Goal: Task Accomplishment & Management: Use online tool/utility

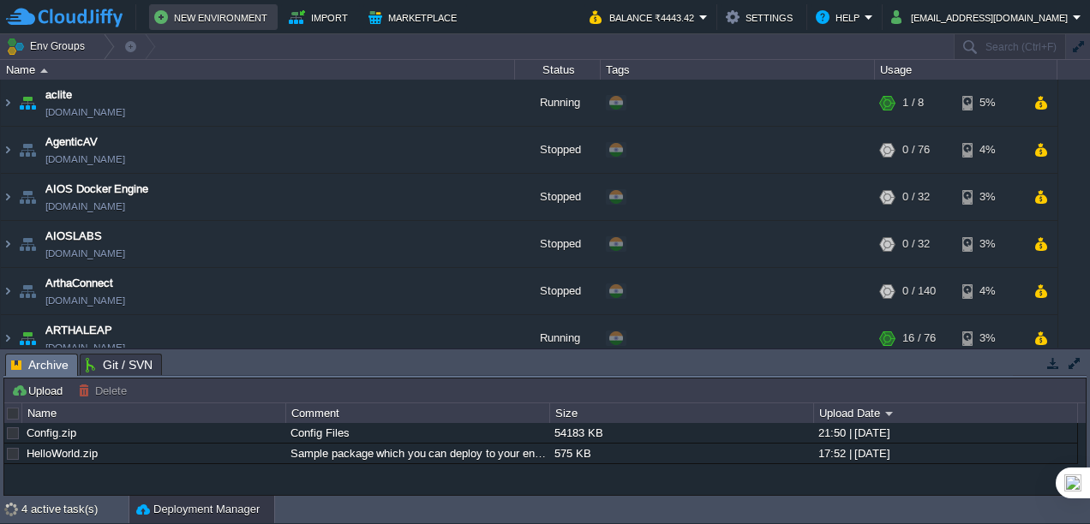
click at [211, 23] on button "New Environment" at bounding box center [213, 17] width 118 height 21
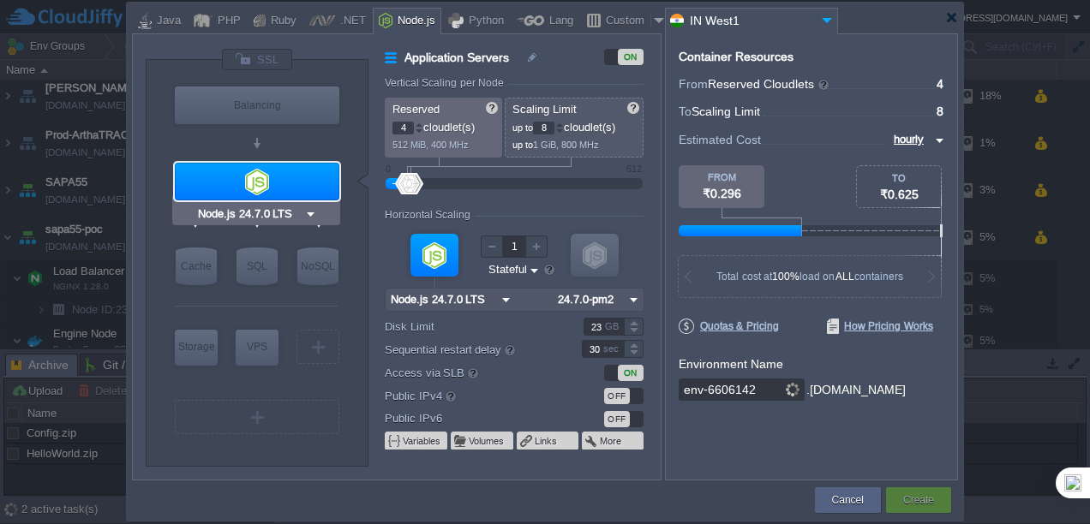
type input "NGINX 1.28.0"
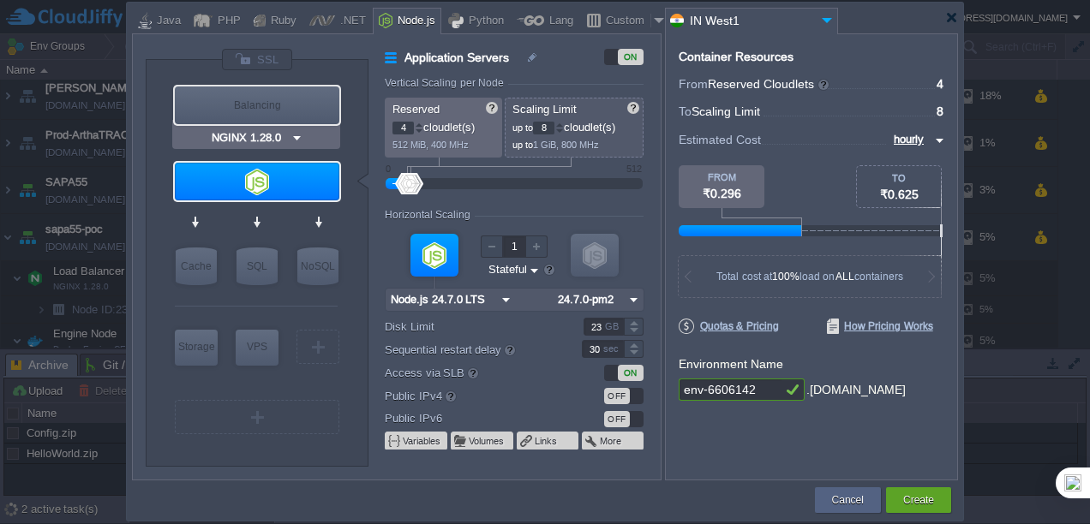
click at [271, 106] on div "Balancing" at bounding box center [257, 106] width 164 height 38
type input "Load Balancer"
type input "1"
type input "4"
type input "NGINX 1.28.0"
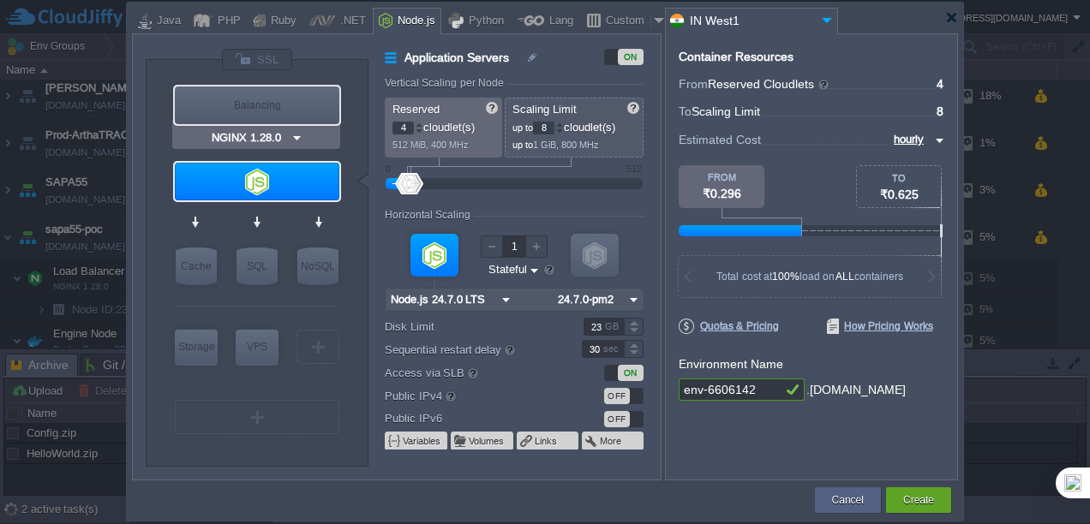
type input "1.28.0-almalin..."
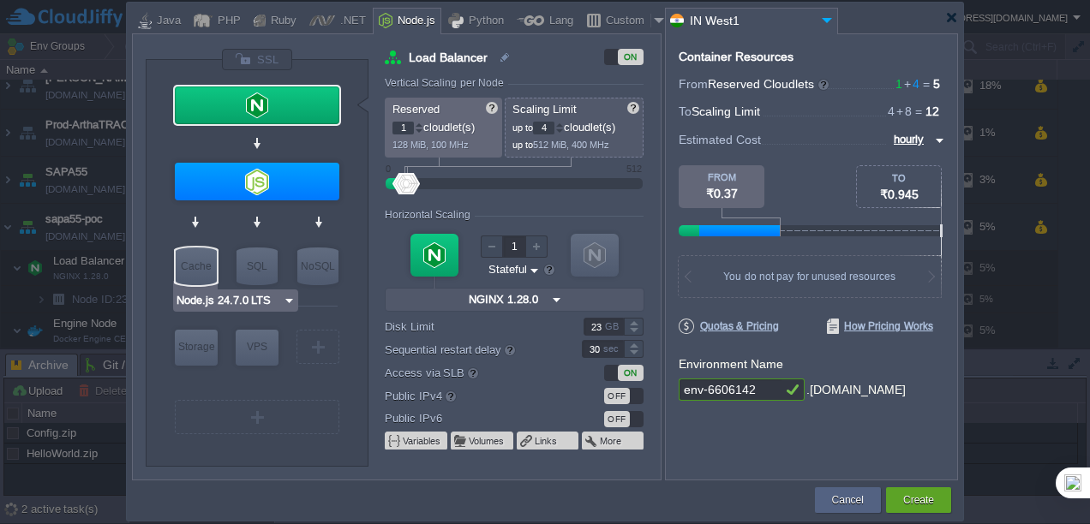
type input "NGINX 1.28.0"
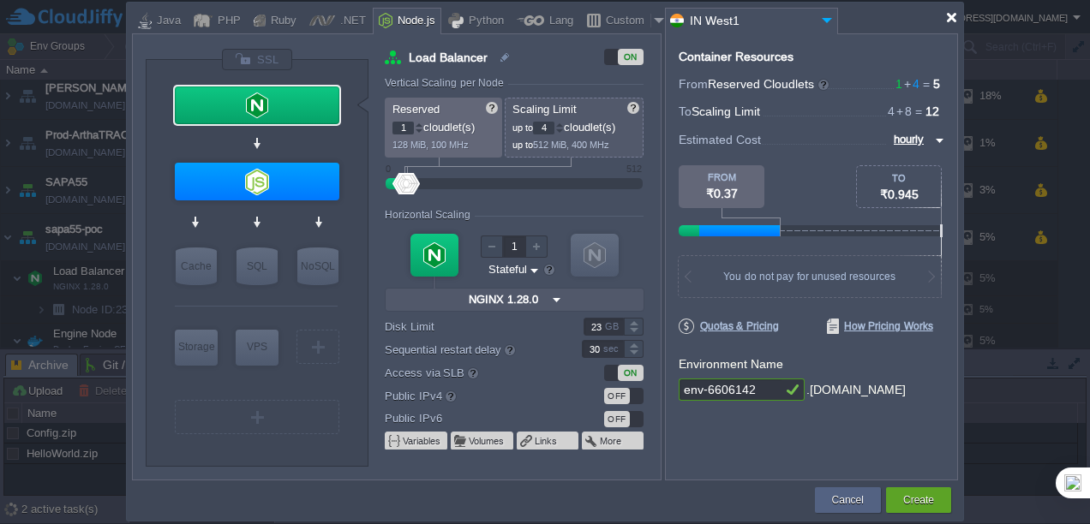
click at [951, 19] on div at bounding box center [951, 17] width 13 height 13
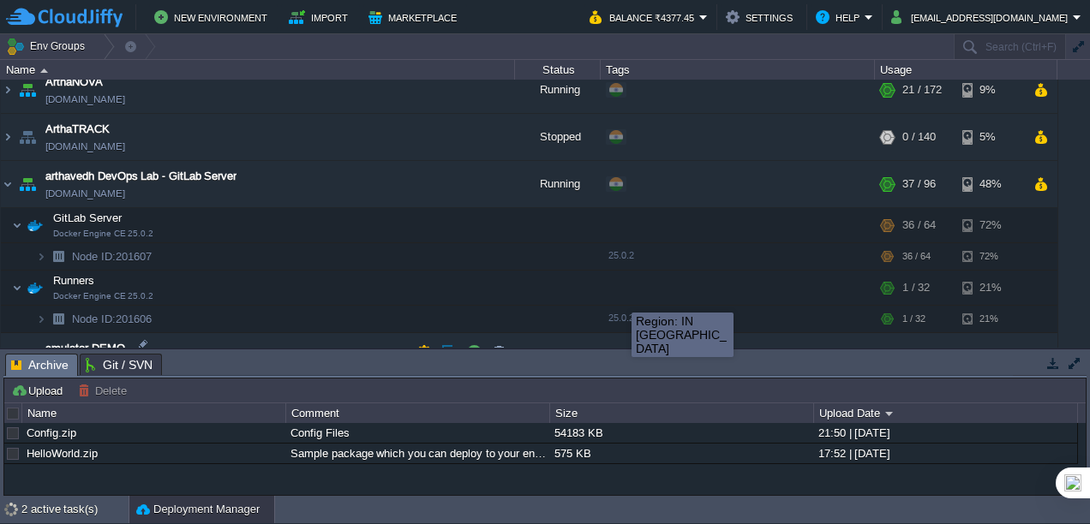
scroll to position [343, 0]
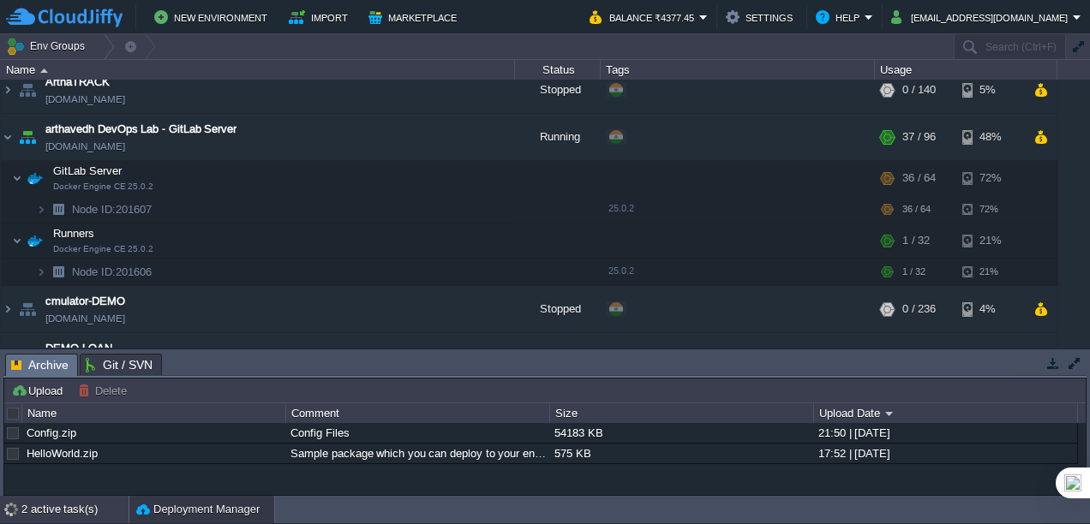
click at [63, 517] on div "2 active task(s)" at bounding box center [74, 509] width 107 height 27
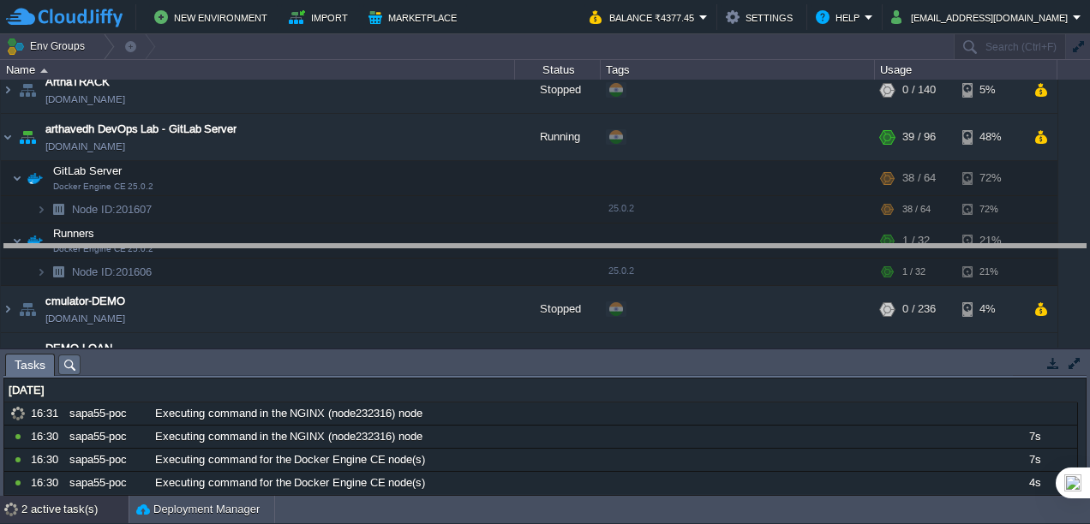
drag, startPoint x: 438, startPoint y: 363, endPoint x: 446, endPoint y: 248, distance: 115.1
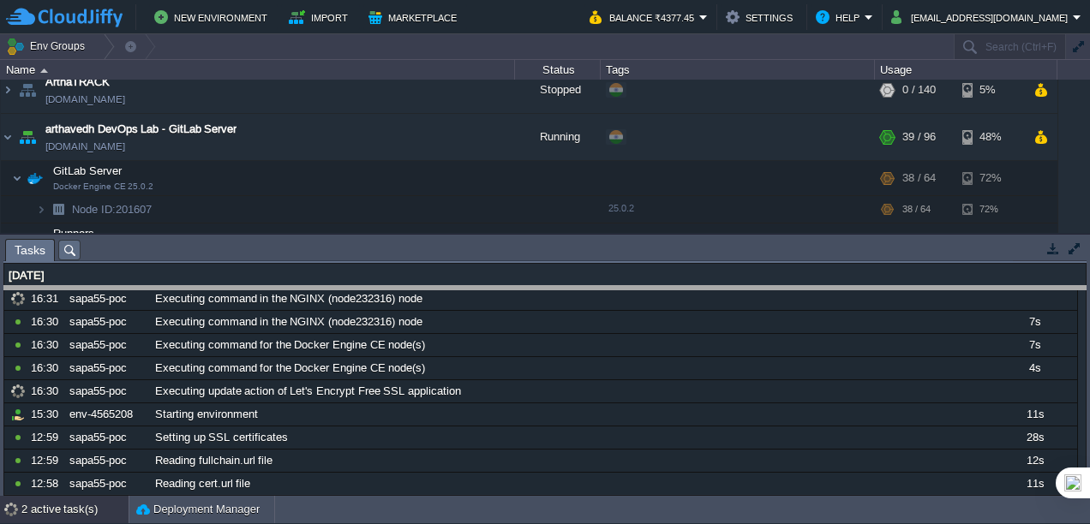
drag, startPoint x: 449, startPoint y: 248, endPoint x: 455, endPoint y: 296, distance: 47.5
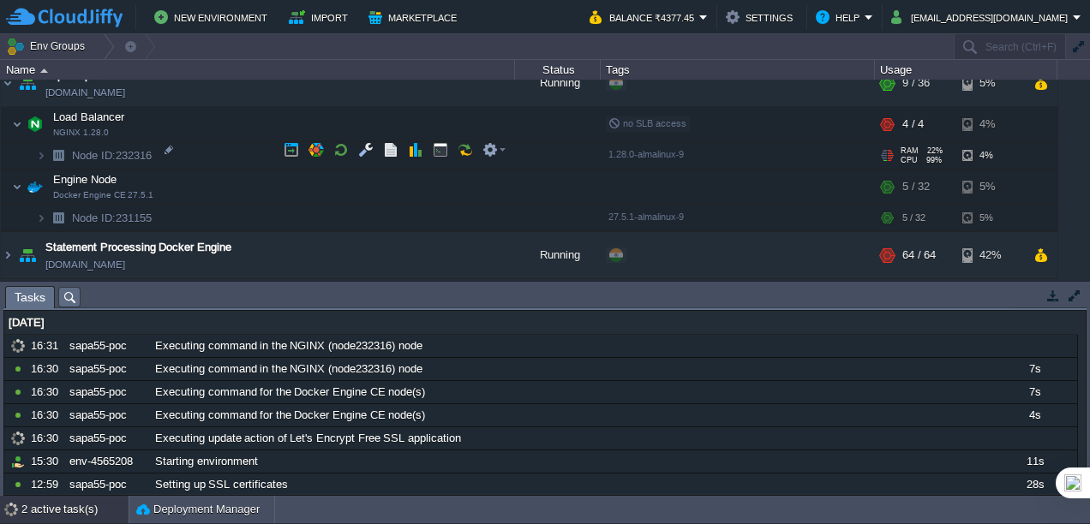
scroll to position [764, 0]
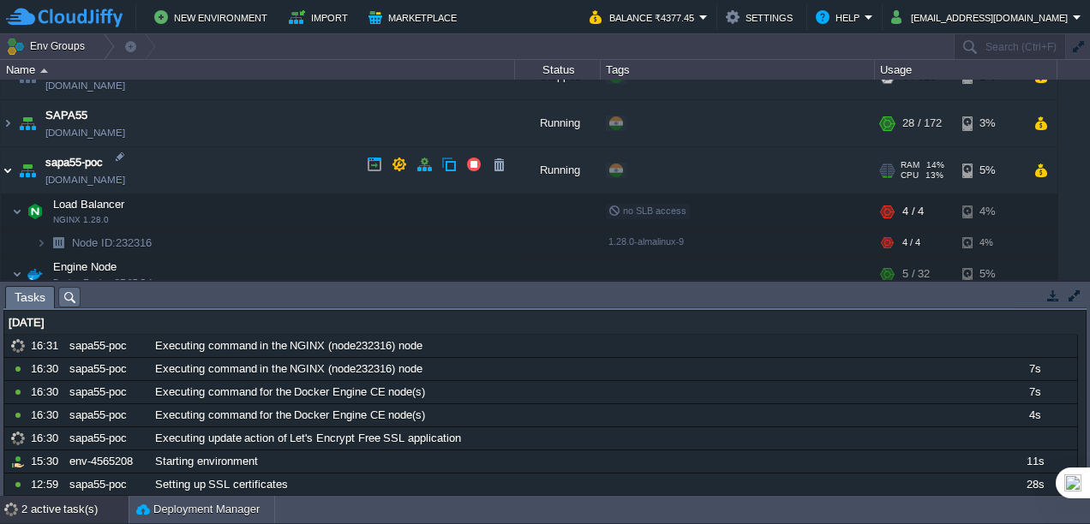
click at [10, 170] on img at bounding box center [8, 170] width 14 height 46
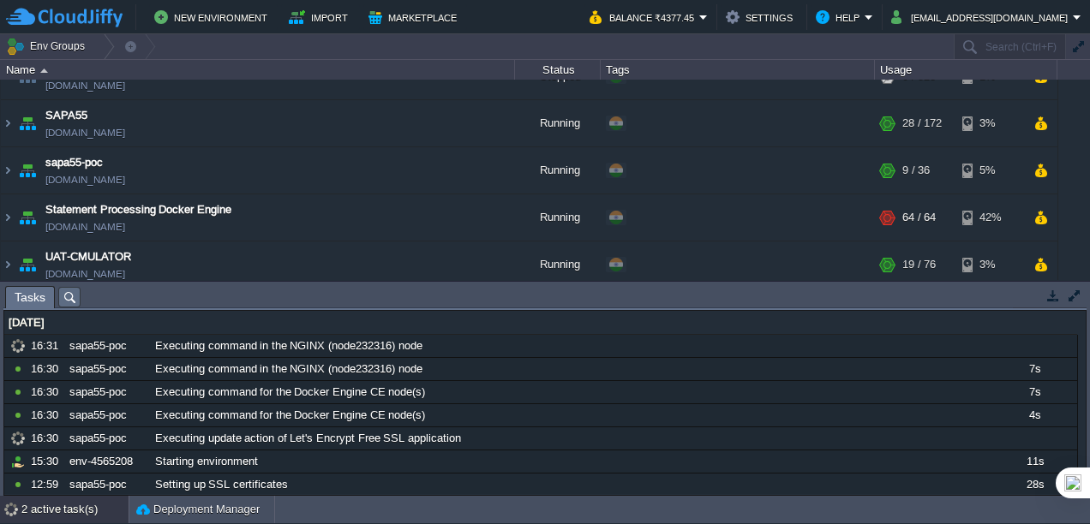
scroll to position [813, 0]
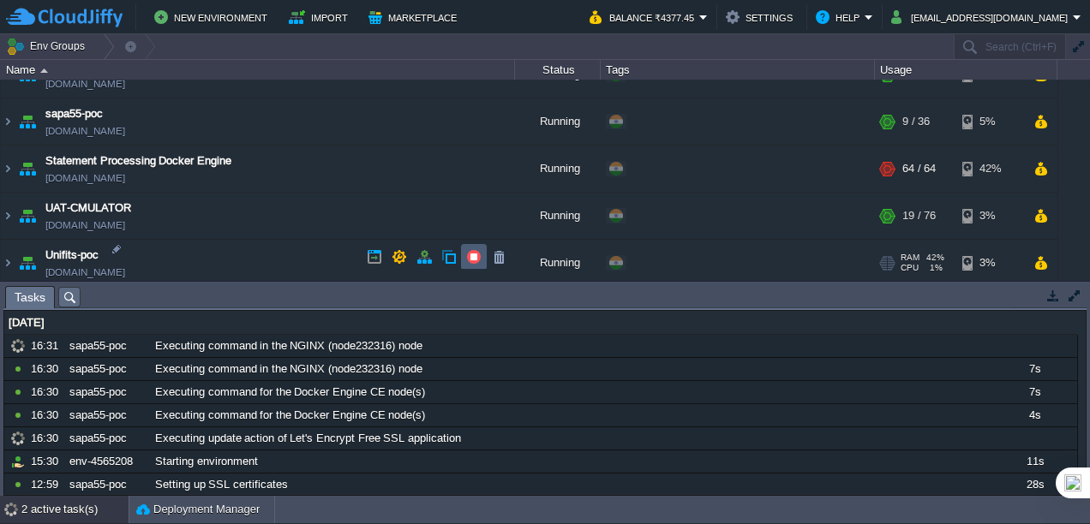
click at [469, 258] on button "button" at bounding box center [473, 256] width 15 height 15
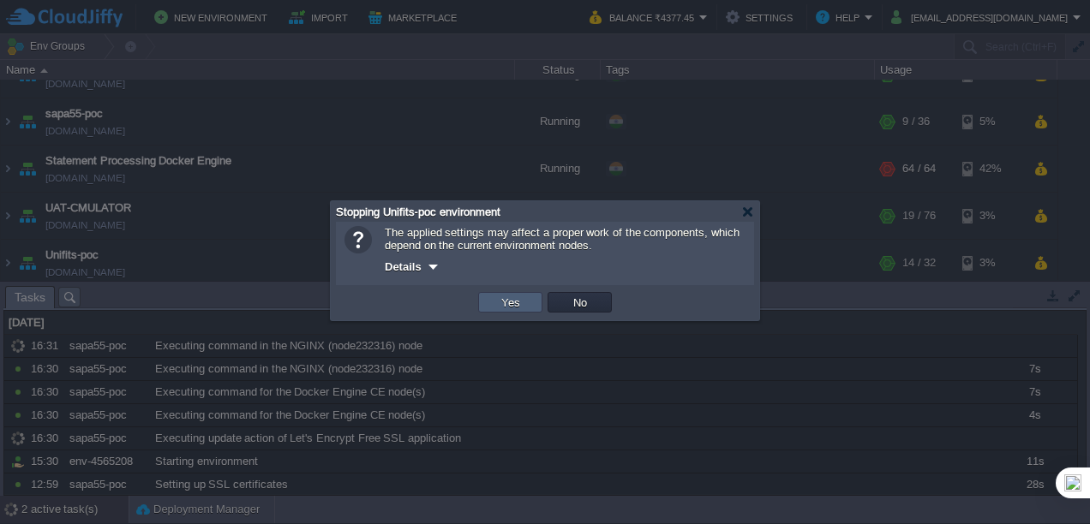
click at [515, 310] on button "Yes" at bounding box center [510, 302] width 29 height 15
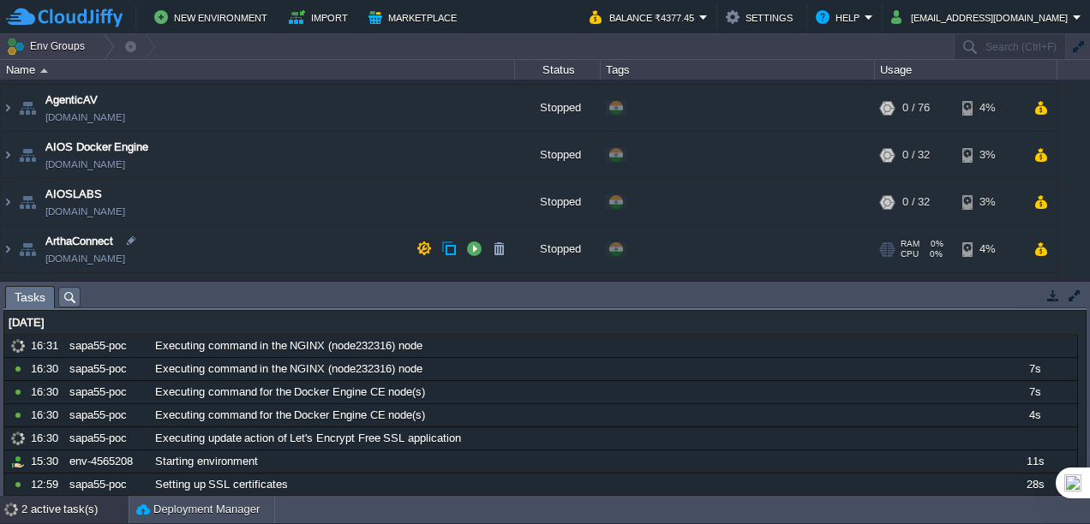
scroll to position [0, 0]
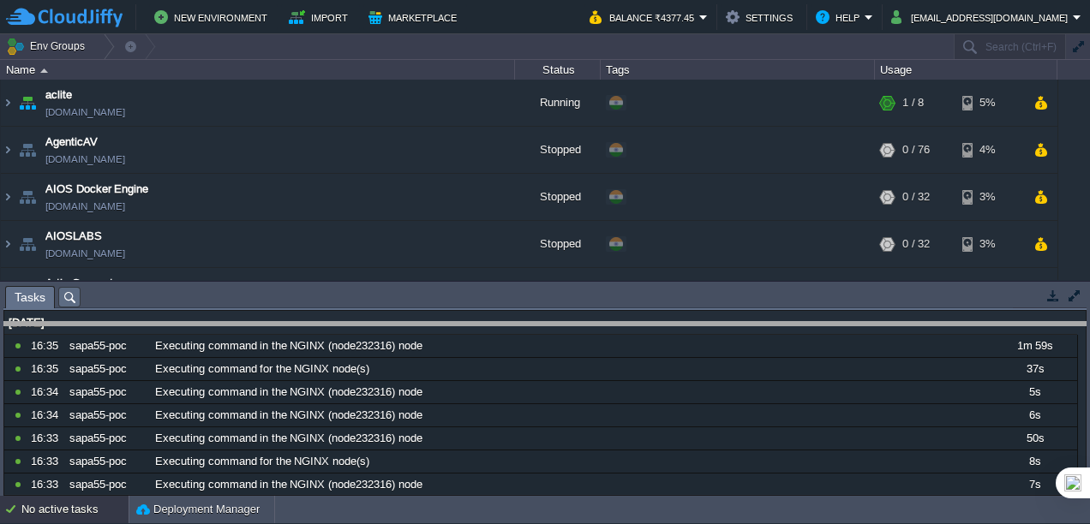
drag, startPoint x: 439, startPoint y: 296, endPoint x: 444, endPoint y: 355, distance: 58.5
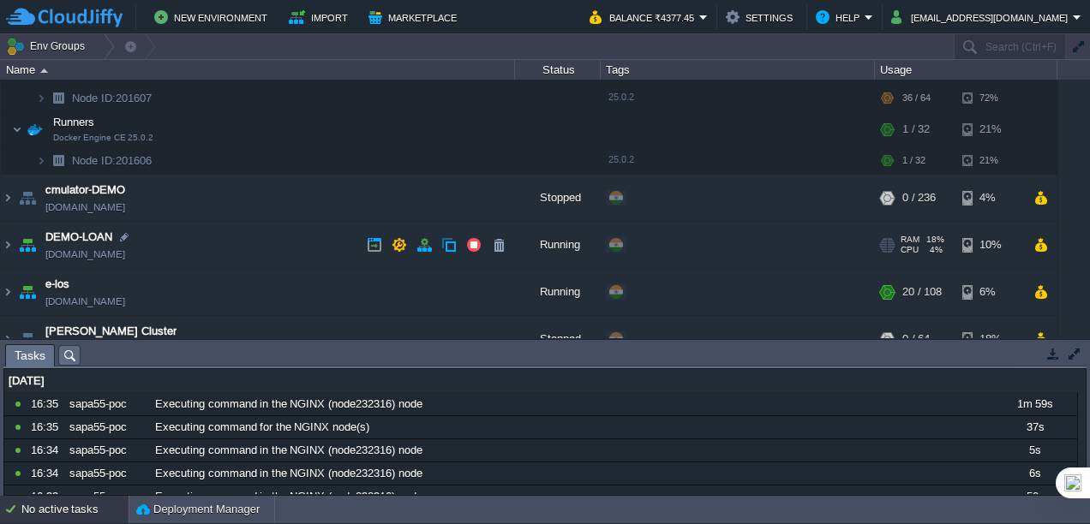
scroll to position [278, 0]
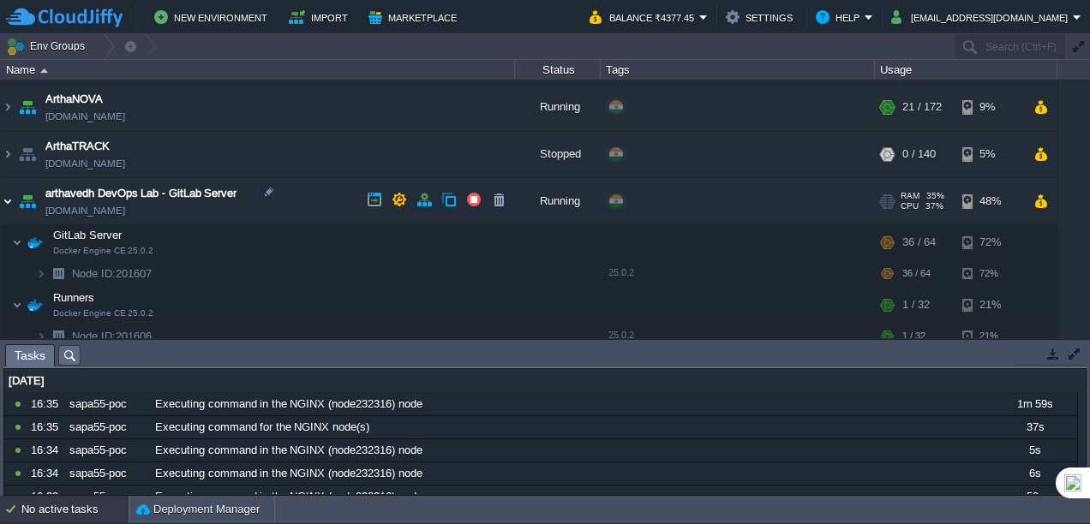
click at [7, 197] on img at bounding box center [8, 201] width 14 height 46
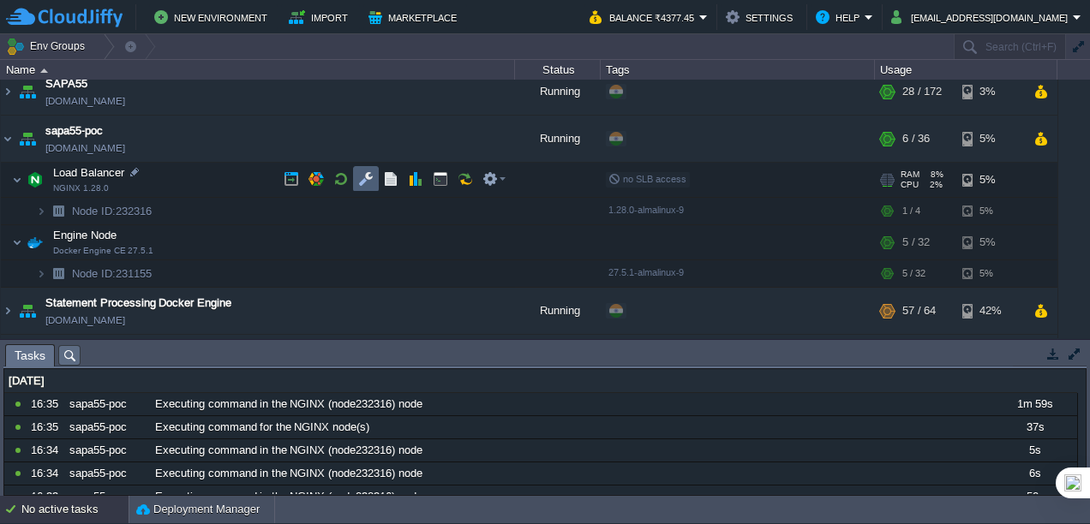
scroll to position [583, 0]
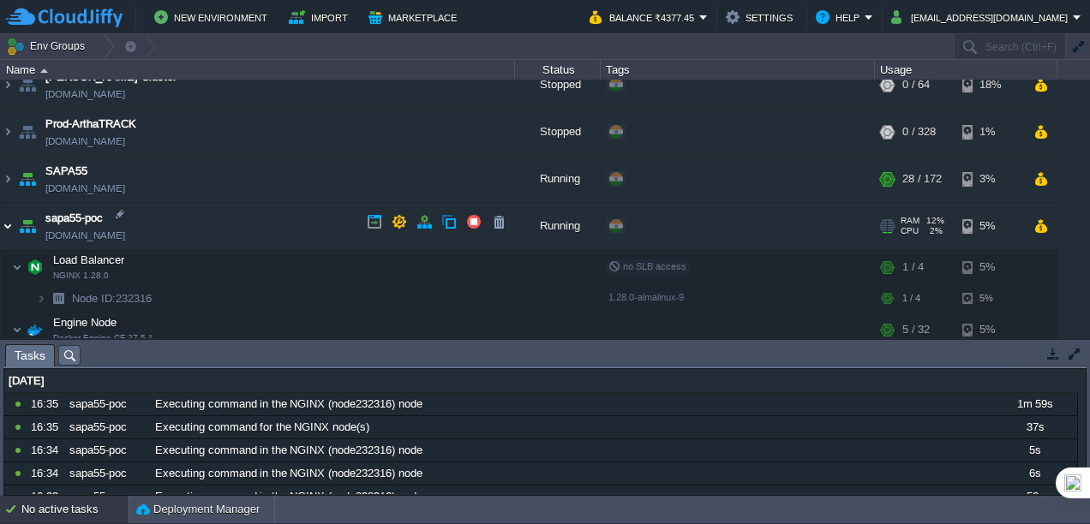
click at [7, 223] on img at bounding box center [8, 226] width 14 height 46
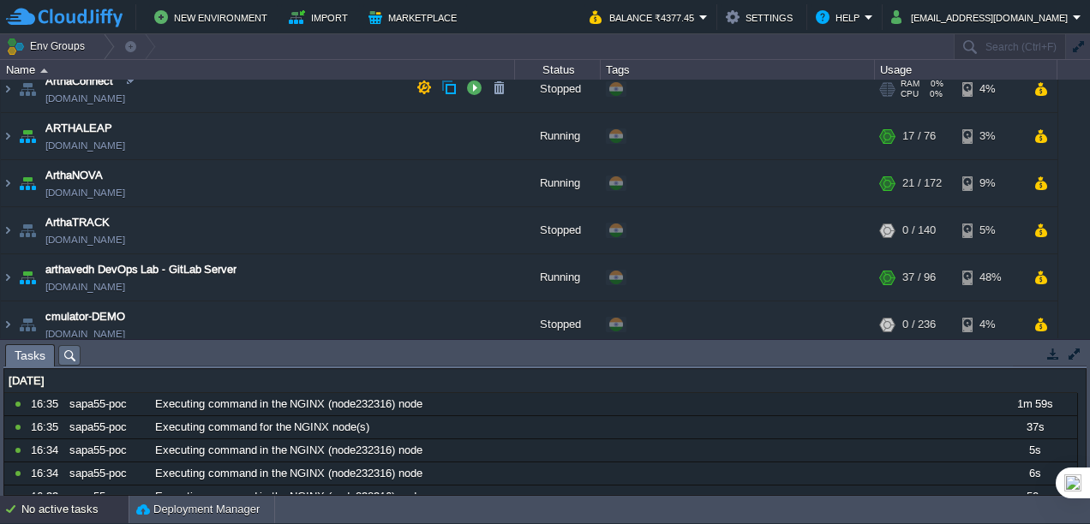
scroll to position [0, 0]
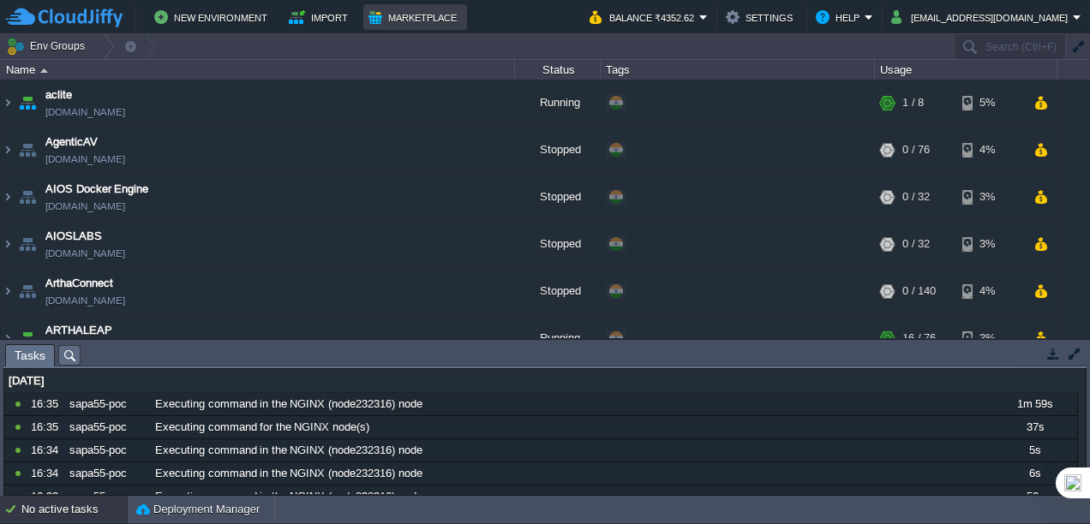
click at [409, 20] on button "Marketplace" at bounding box center [414, 17] width 93 height 21
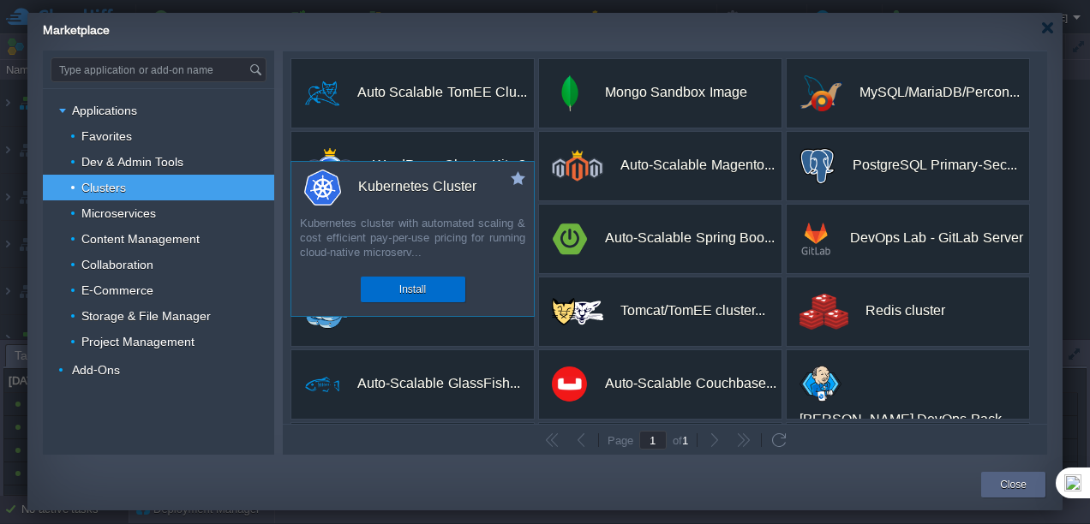
click at [426, 293] on div "Install" at bounding box center [413, 290] width 79 height 26
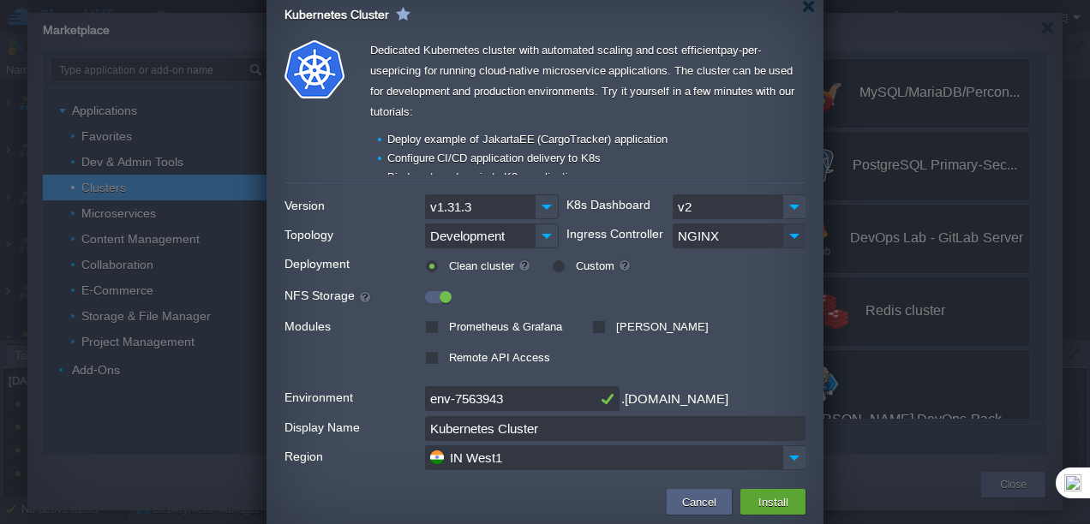
click at [800, 235] on img at bounding box center [794, 236] width 24 height 25
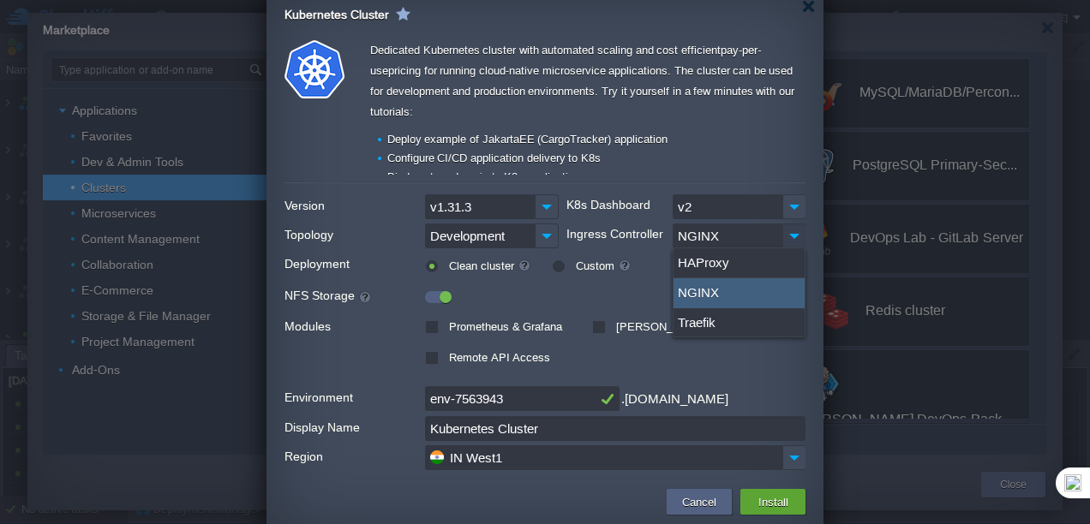
click at [800, 235] on img at bounding box center [794, 236] width 24 height 25
